Goal: Find specific page/section: Find specific page/section

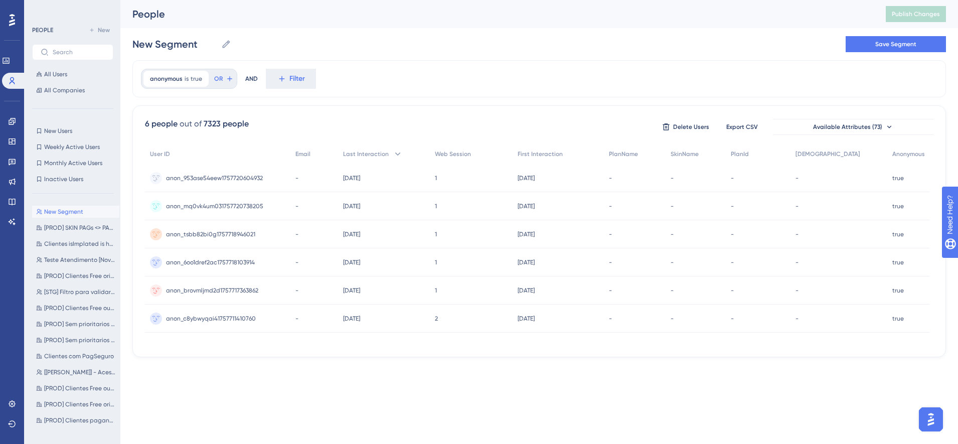
click at [22, 122] on div "Performance Users Engagement Widgets Feedback Product Updates Knowledge Base AI…" at bounding box center [12, 222] width 24 height 444
click at [10, 120] on icon at bounding box center [12, 121] width 7 height 7
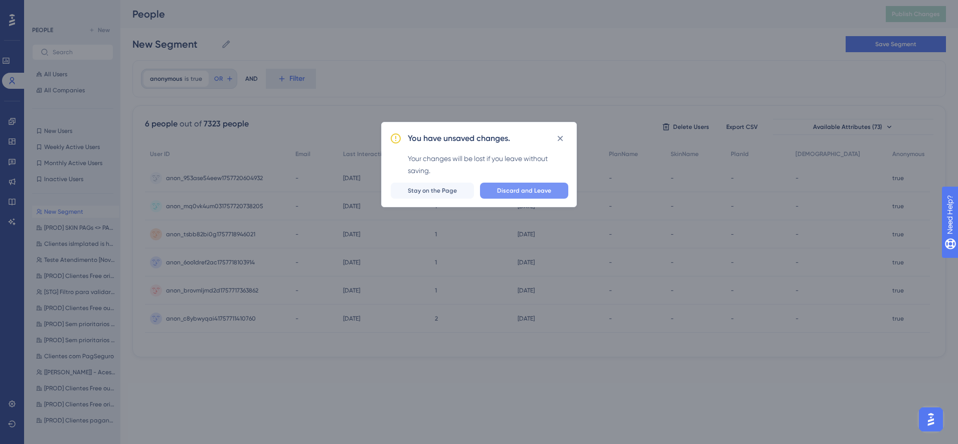
click at [535, 191] on span "Discard and Leave" at bounding box center [524, 190] width 54 height 8
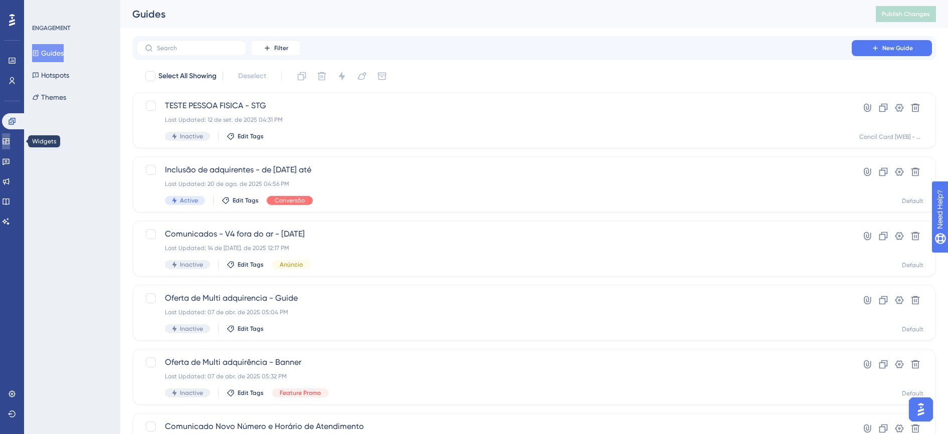
click at [10, 139] on icon at bounding box center [6, 141] width 8 height 8
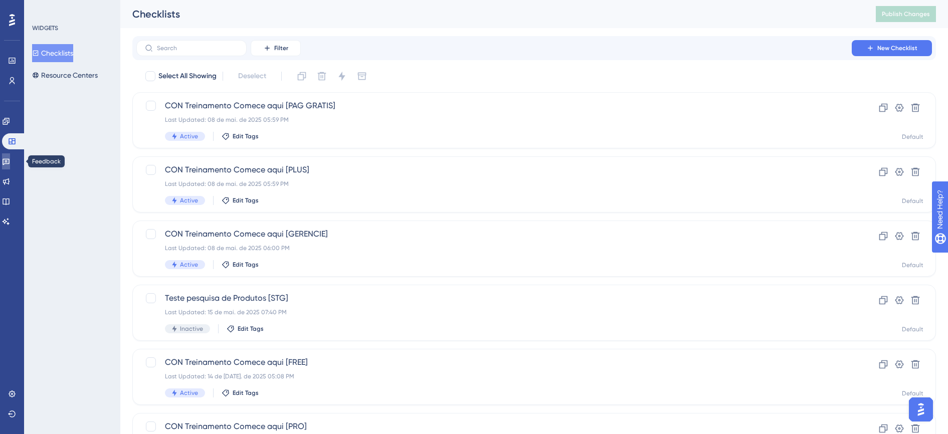
click at [10, 156] on link at bounding box center [6, 161] width 8 height 16
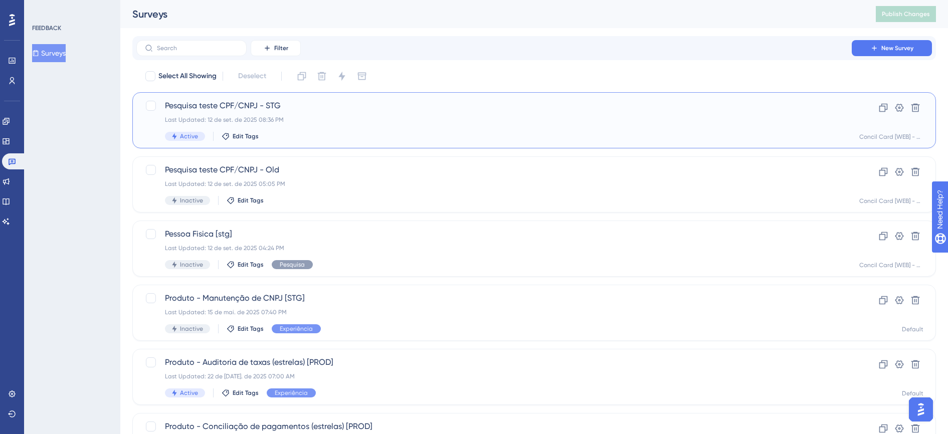
click at [316, 115] on div "Pesquisa teste CPF/CNPJ - STG Last Updated: 12 de set. de 2025 08:36 PM Active …" at bounding box center [494, 120] width 658 height 41
